Goal: Information Seeking & Learning: Learn about a topic

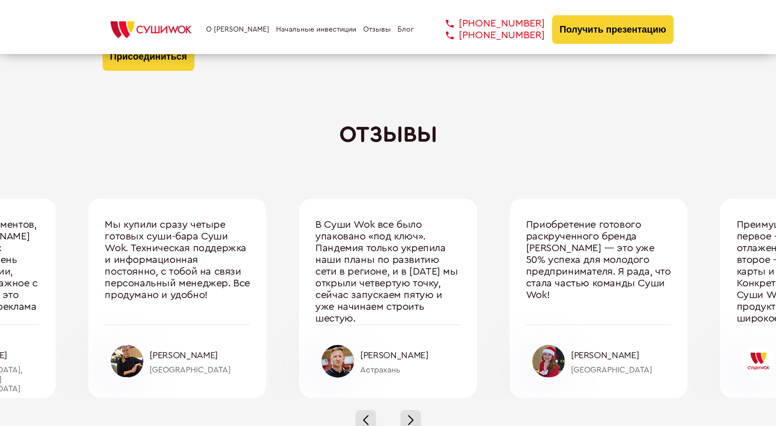
scroll to position [3315, 0]
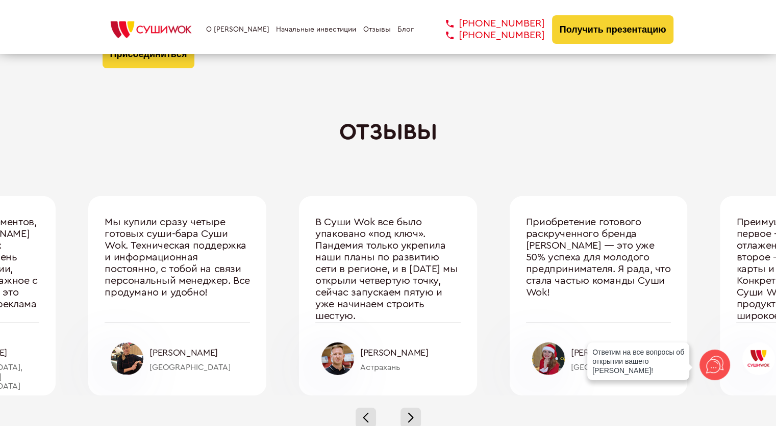
click at [494, 262] on div "Один из ключевых моментов, по которым [PERSON_NAME] на голову выше своих конкур…" at bounding box center [388, 295] width 1052 height 199
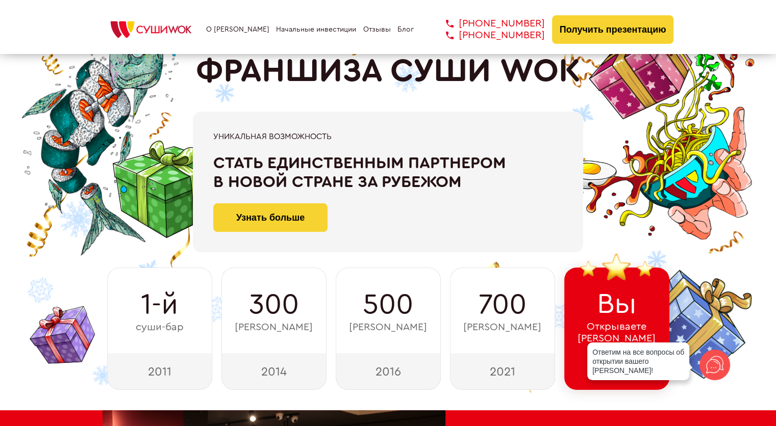
scroll to position [0, 0]
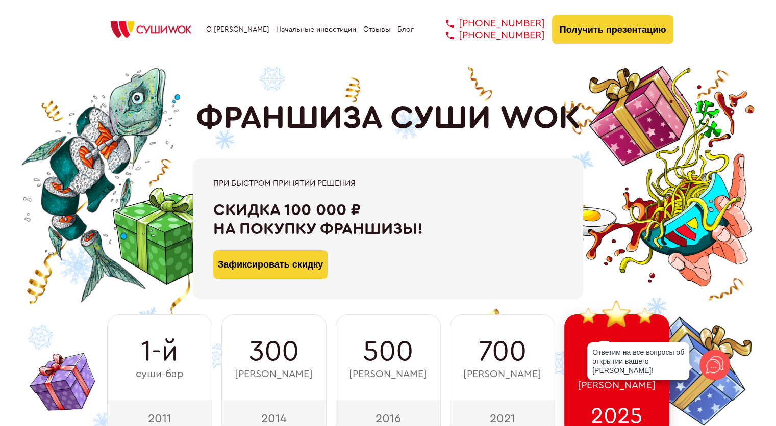
click at [218, 26] on link "О [PERSON_NAME]" at bounding box center [237, 30] width 63 height 8
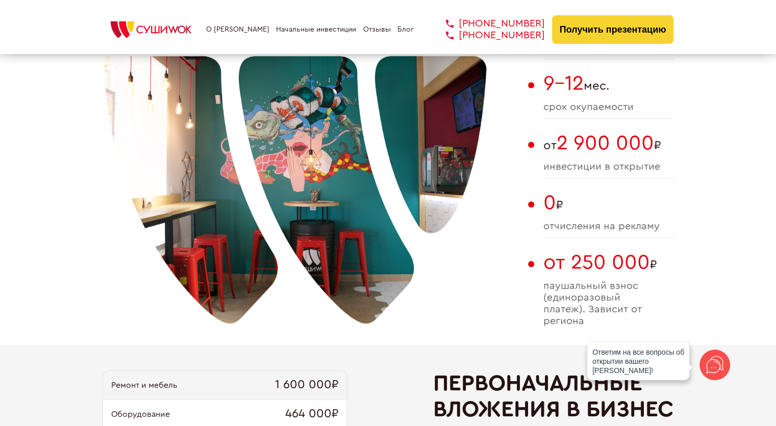
scroll to position [733, 0]
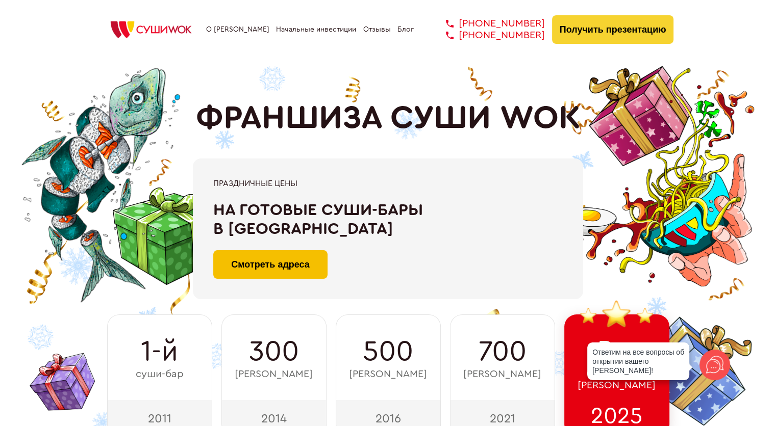
click at [299, 275] on link "Смотреть адреса" at bounding box center [270, 264] width 114 height 29
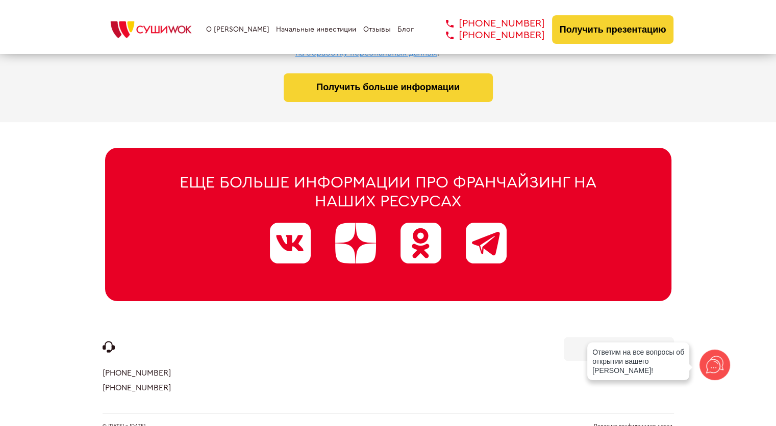
scroll to position [5209, 0]
